Goal: Use online tool/utility: Utilize a website feature to perform a specific function

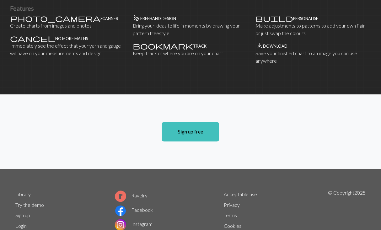
scroll to position [401, 0]
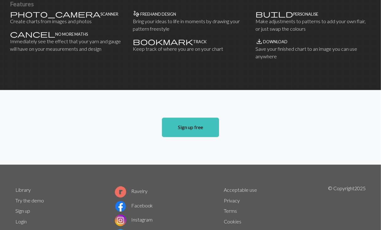
click at [22, 96] on link "Try the demo" at bounding box center [29, 201] width 29 height 6
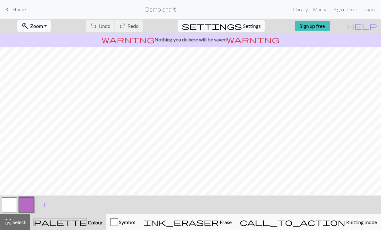
click at [51, 27] on button "zoom_in Zoom Zoom" at bounding box center [34, 26] width 34 height 12
click at [43, 39] on button "Fit all" at bounding box center [43, 39] width 50 height 10
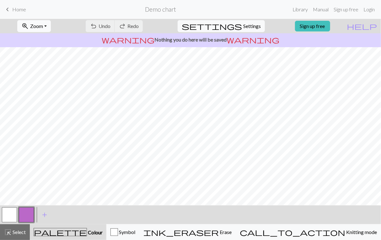
click at [51, 26] on button "zoom_in Zoom Zoom" at bounding box center [34, 26] width 34 height 12
click at [46, 40] on button "Fit all" at bounding box center [43, 39] width 50 height 10
click at [9, 96] on span "highlight_alt" at bounding box center [8, 231] width 8 height 9
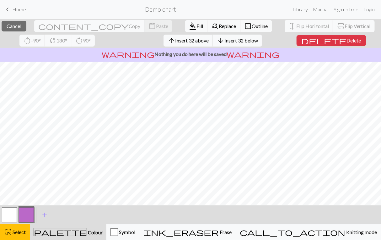
click at [5, 96] on button "button" at bounding box center [9, 214] width 15 height 15
click at [159, 24] on span "Fill" at bounding box center [200, 26] width 7 height 6
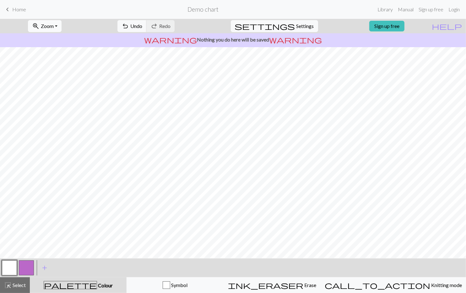
click at [54, 28] on span "Zoom" at bounding box center [47, 26] width 13 height 6
click at [57, 42] on button "Fit all" at bounding box center [53, 40] width 50 height 10
